Goal: Check status: Check status

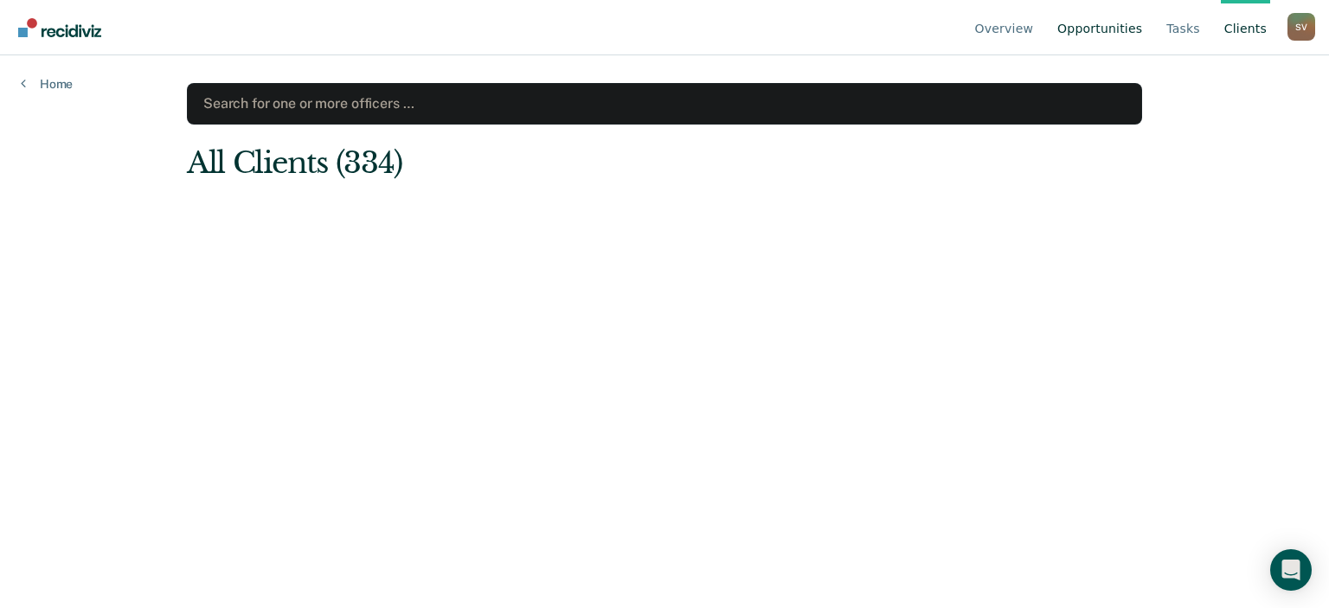
click at [1118, 35] on link "Opportunities" at bounding box center [1100, 27] width 92 height 55
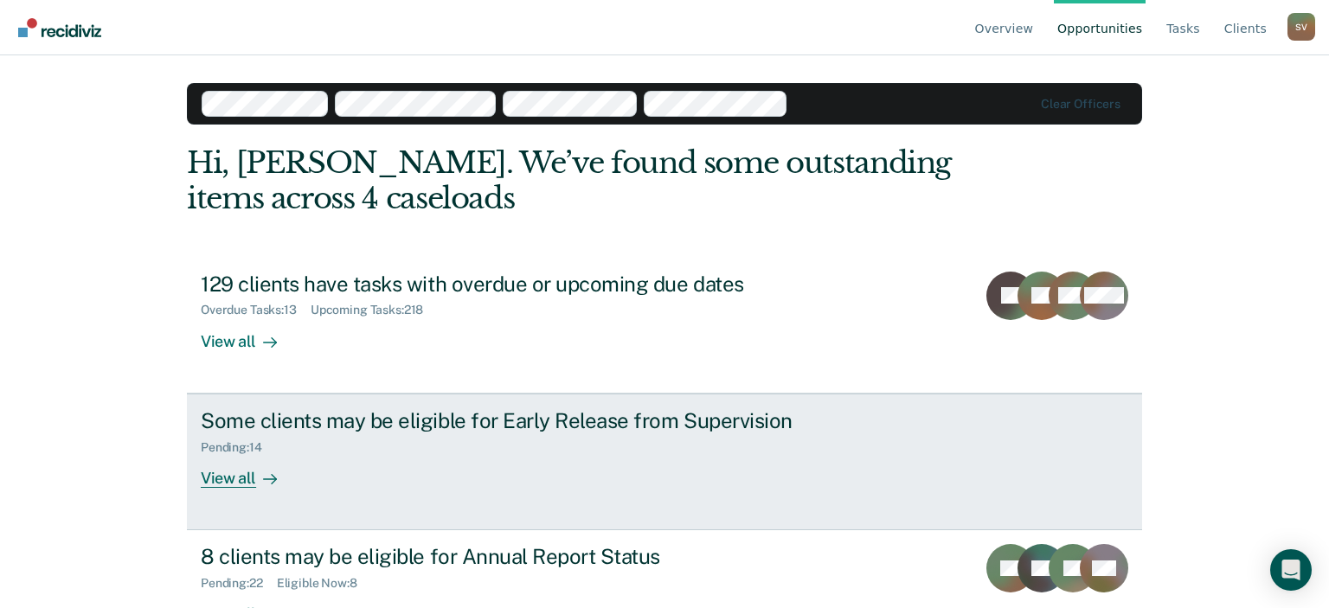
scroll to position [57, 0]
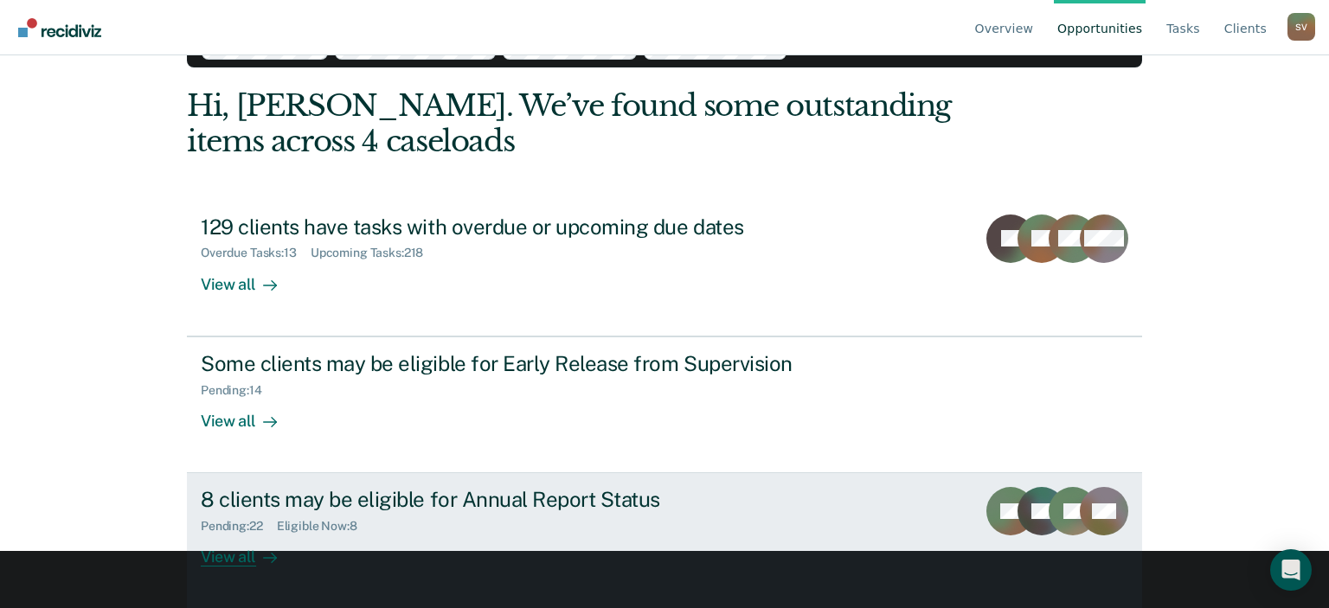
click at [248, 558] on div "View all" at bounding box center [249, 551] width 97 height 34
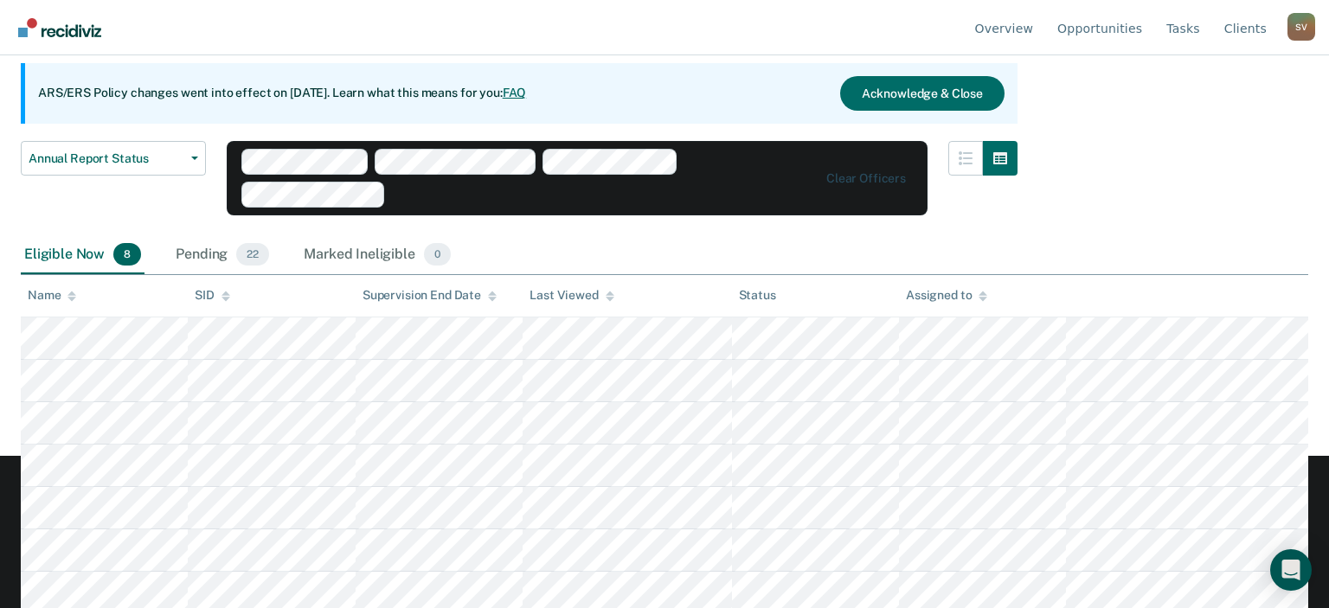
scroll to position [198, 0]
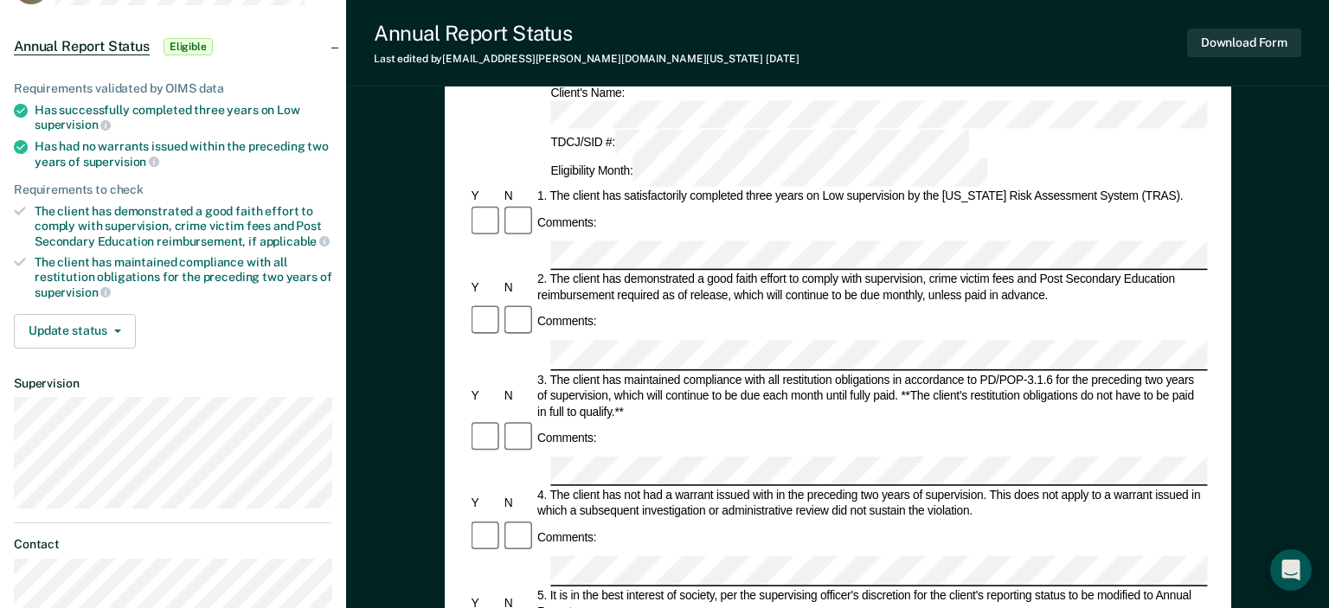
scroll to position [152, 0]
